Goal: Task Accomplishment & Management: Use online tool/utility

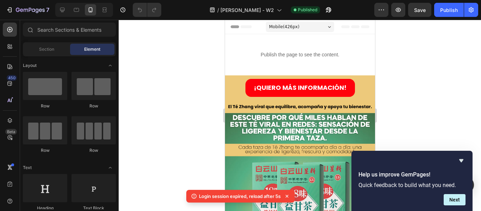
click at [397, 73] on div at bounding box center [300, 115] width 363 height 191
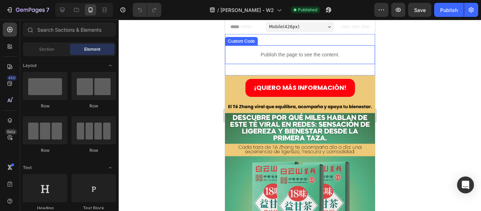
click at [312, 59] on div "Publish the page to see the content." at bounding box center [300, 54] width 150 height 19
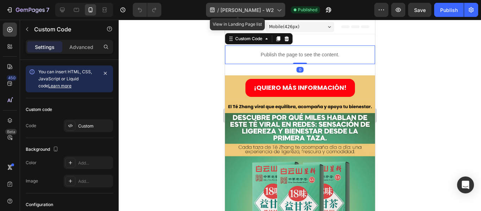
click at [263, 6] on span "[PERSON_NAME] - W2" at bounding box center [248, 9] width 54 height 7
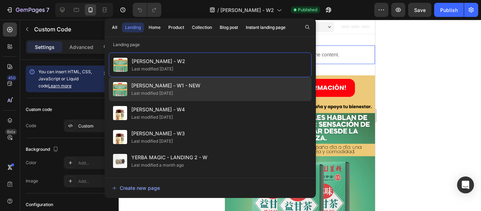
click at [191, 86] on div "TE ZHANG - W1 - NEW Last modified 5 days ago" at bounding box center [210, 89] width 203 height 24
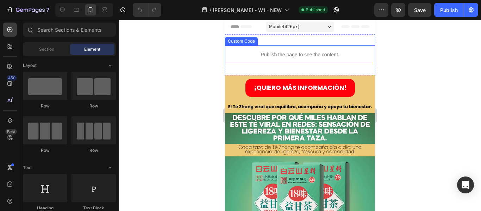
click at [312, 55] on p "Publish the page to see the content." at bounding box center [300, 54] width 150 height 7
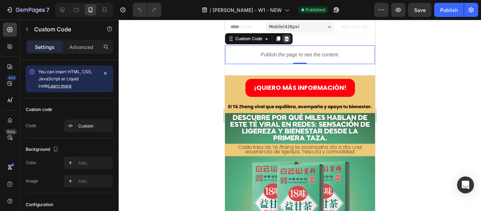
click at [287, 40] on icon at bounding box center [286, 38] width 5 height 5
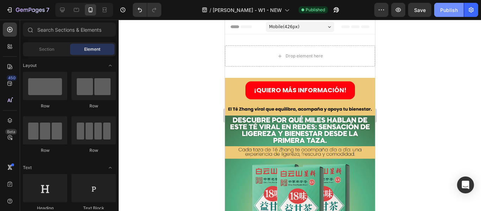
click at [448, 14] on button "Publish" at bounding box center [450, 10] width 30 height 14
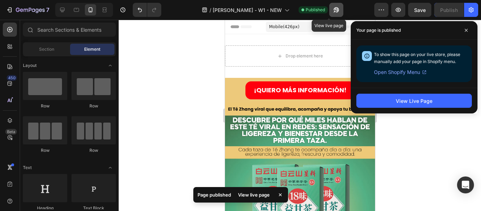
click at [333, 8] on icon "button" at bounding box center [336, 9] width 7 height 7
